Goal: Answer question/provide support: Answer question/provide support

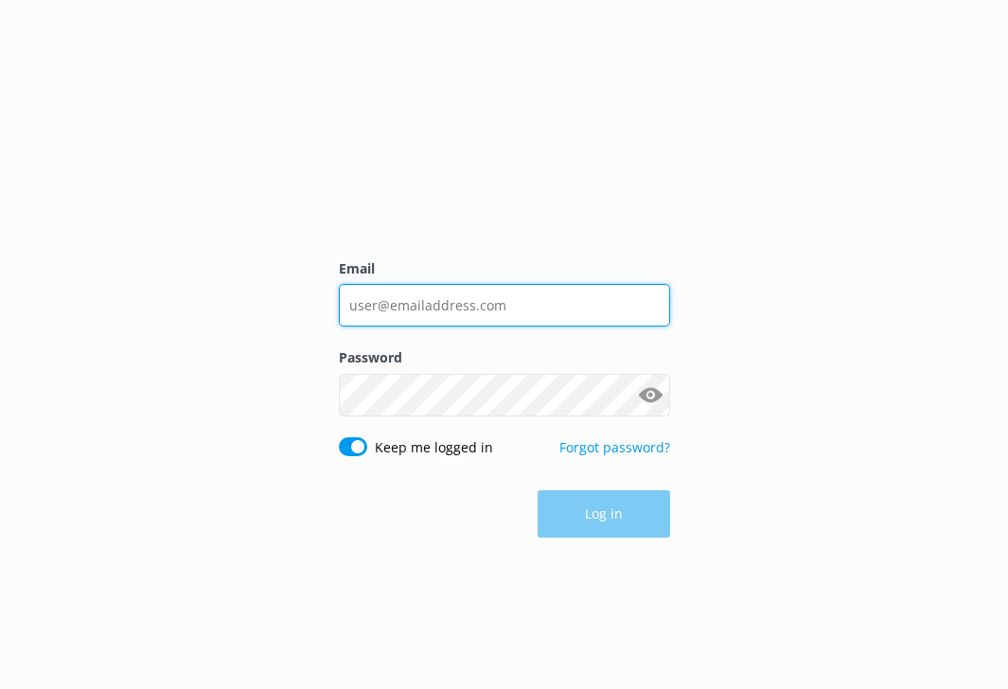
type input "[EMAIL_ADDRESS][DOMAIN_NAME]"
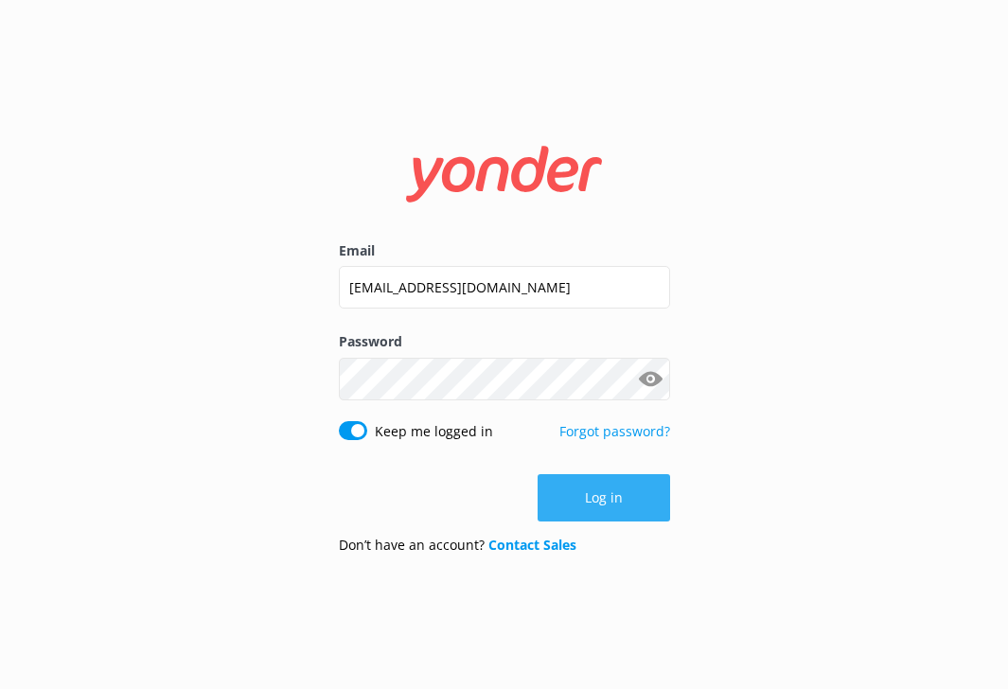
click at [591, 495] on button "Log in" at bounding box center [603, 497] width 132 height 47
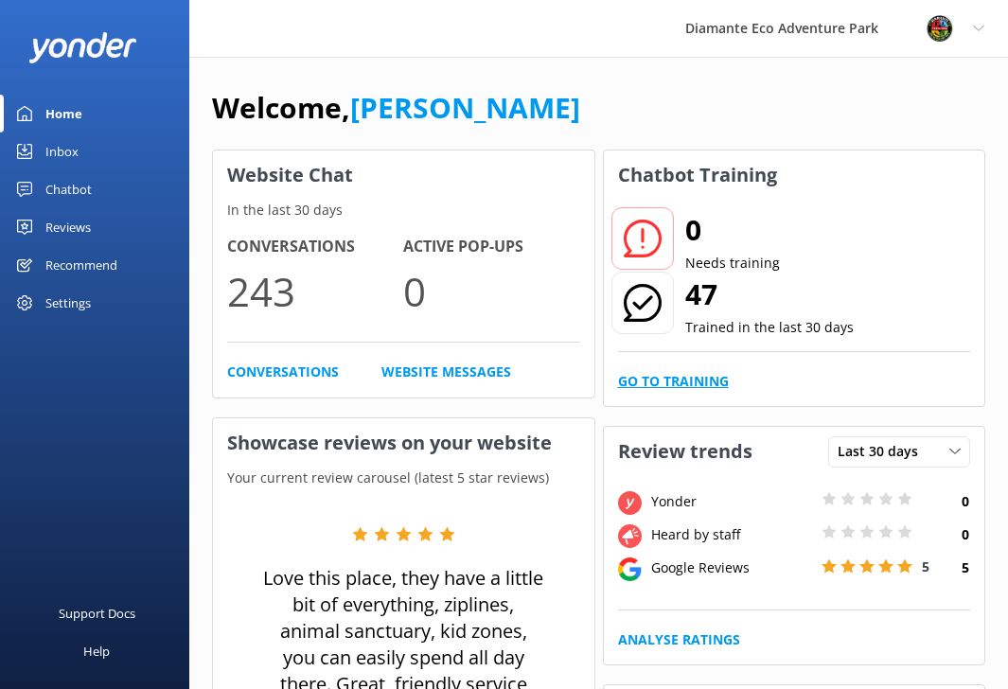
click at [665, 373] on link "Go to Training" at bounding box center [673, 381] width 111 height 21
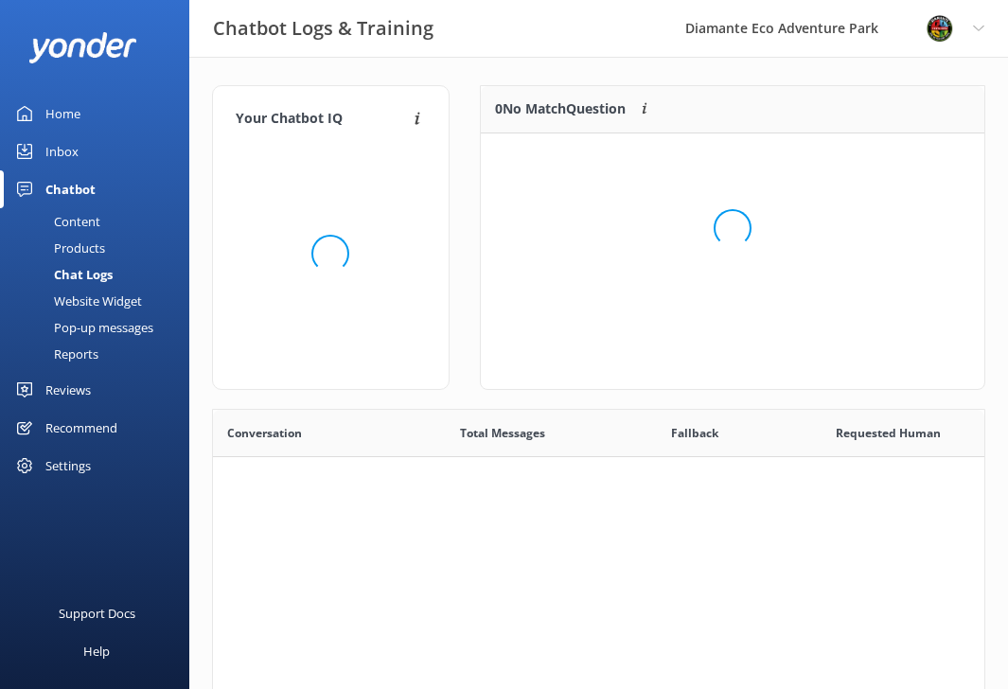
scroll to position [663, 771]
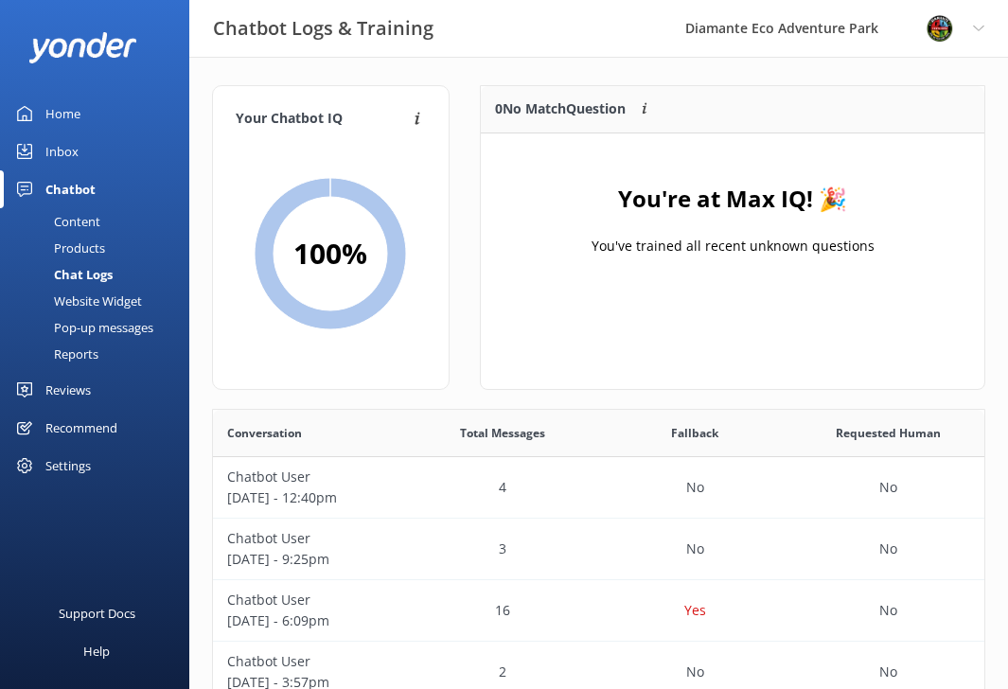
click at [66, 148] on div "Inbox" at bounding box center [61, 151] width 33 height 38
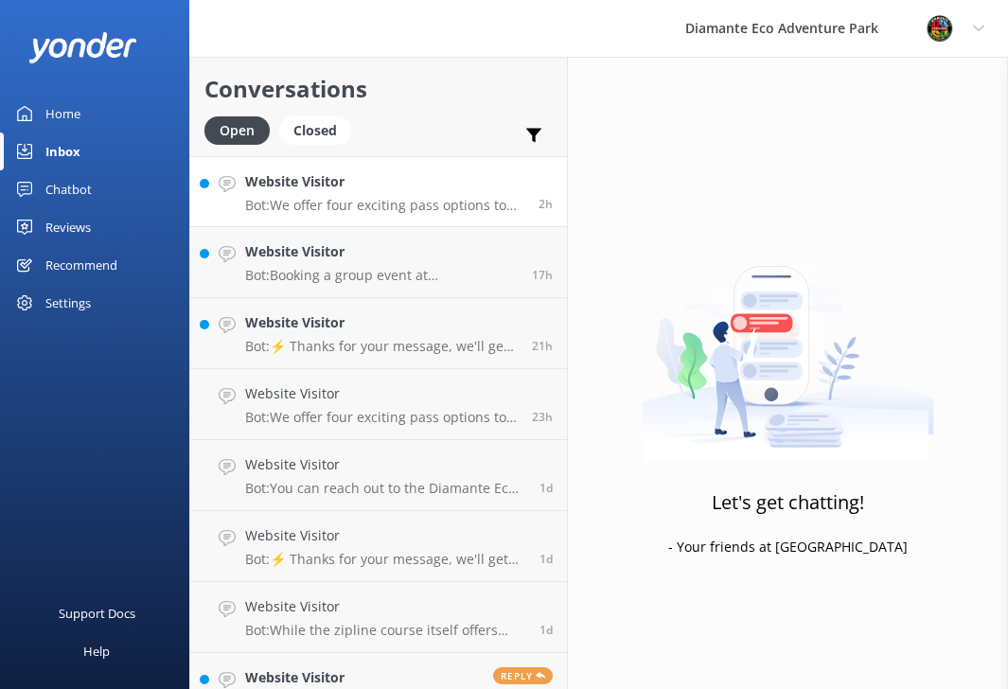
click at [336, 201] on p "Bot: We offer four exciting pass options to suit your adventure needs! - The **…" at bounding box center [384, 205] width 279 height 17
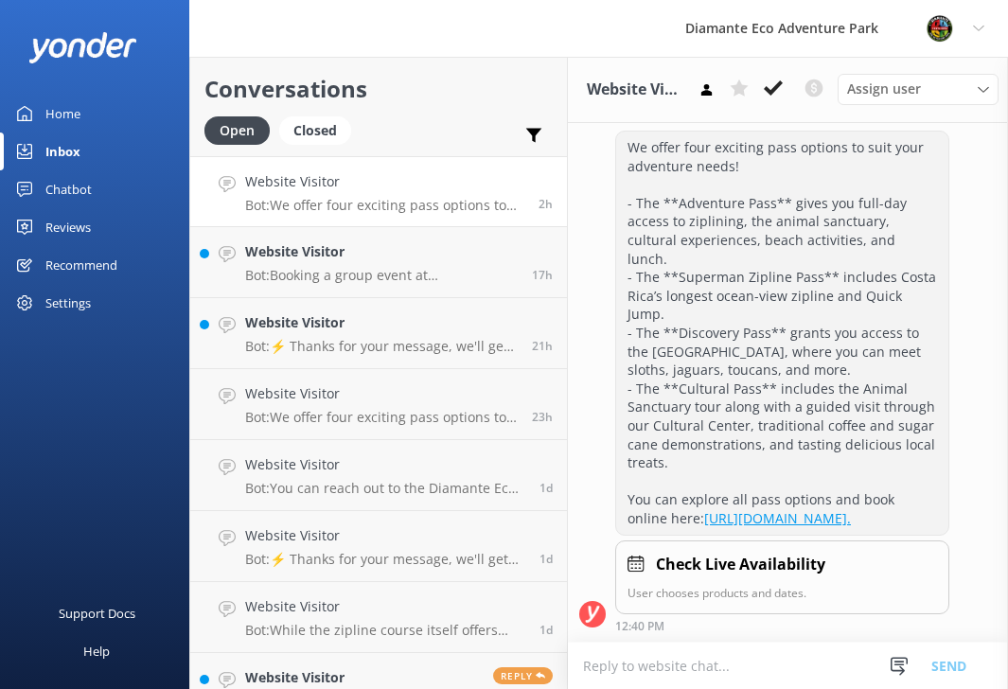
scroll to position [641, 0]
